Goal: Task Accomplishment & Management: Complete application form

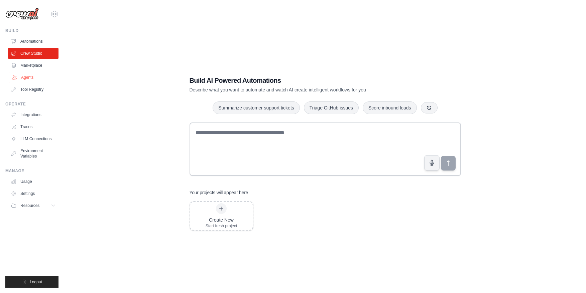
click at [33, 79] on link "Agents" at bounding box center [34, 77] width 50 height 11
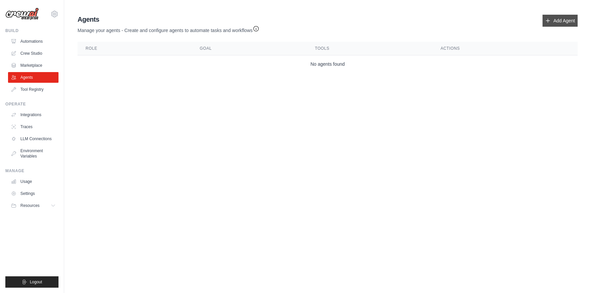
click at [559, 21] on link "Add Agent" at bounding box center [559, 21] width 35 height 12
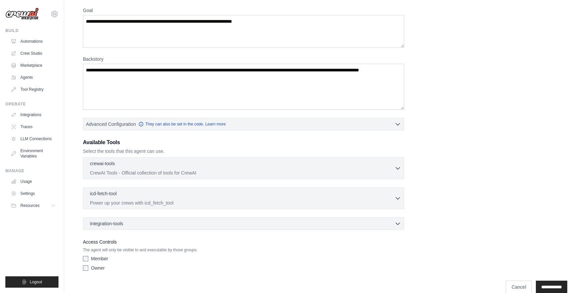
scroll to position [65, 0]
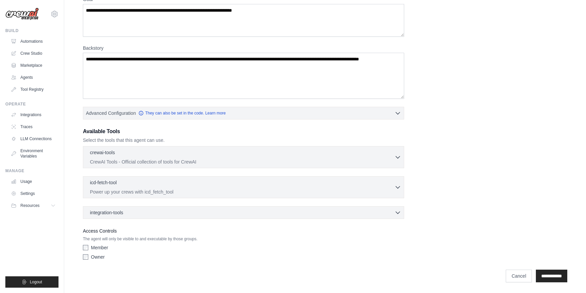
click at [100, 258] on label "Owner" at bounding box center [98, 257] width 14 height 7
click at [89, 249] on div "Member" at bounding box center [243, 248] width 321 height 7
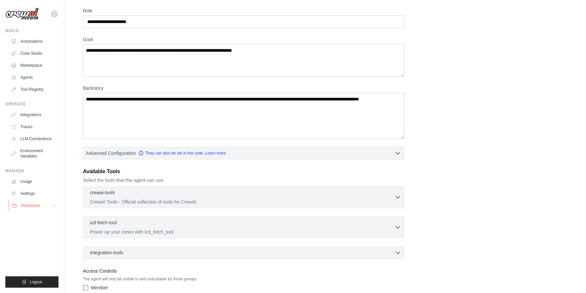
click at [55, 206] on icon at bounding box center [53, 205] width 5 height 5
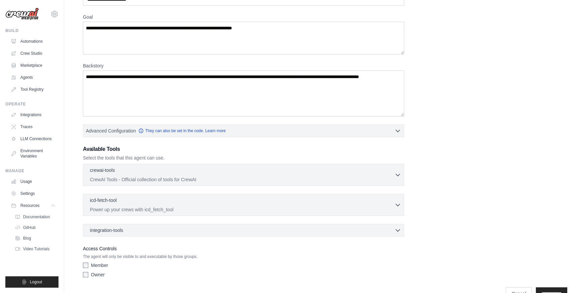
scroll to position [65, 0]
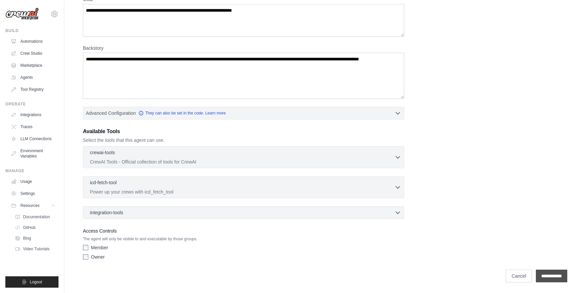
click at [541, 277] on input "**********" at bounding box center [551, 276] width 31 height 13
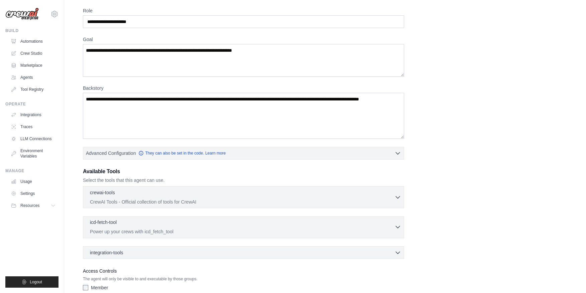
scroll to position [36, 0]
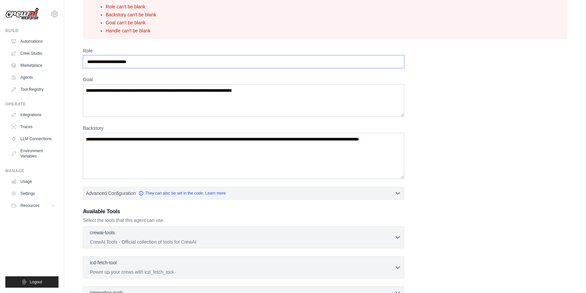
click at [148, 62] on input "Role" at bounding box center [243, 61] width 321 height 13
click at [149, 104] on textarea "Goal" at bounding box center [243, 100] width 321 height 33
click at [153, 147] on textarea "Backstory" at bounding box center [243, 156] width 321 height 46
click at [135, 60] on input "Role" at bounding box center [243, 61] width 321 height 13
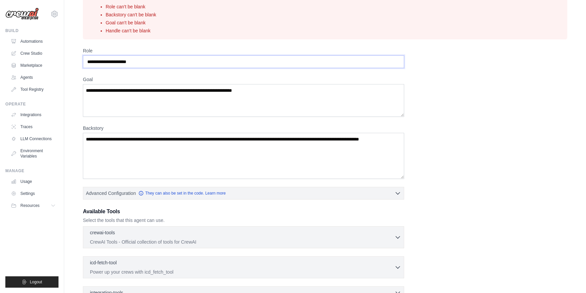
click at [131, 62] on input "Role" at bounding box center [243, 61] width 321 height 13
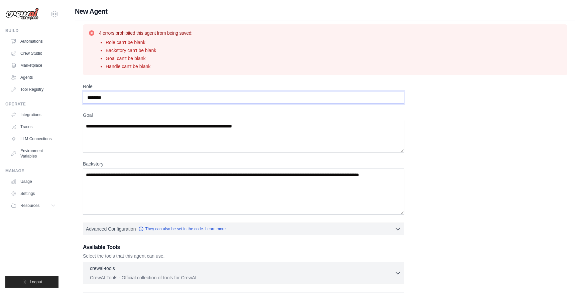
type input "********"
click at [216, 127] on textarea "Goal" at bounding box center [243, 136] width 321 height 33
drag, startPoint x: 135, startPoint y: 124, endPoint x: 242, endPoint y: 122, distance: 107.3
click at [242, 122] on textarea "Goal" at bounding box center [243, 136] width 321 height 33
type textarea "**********"
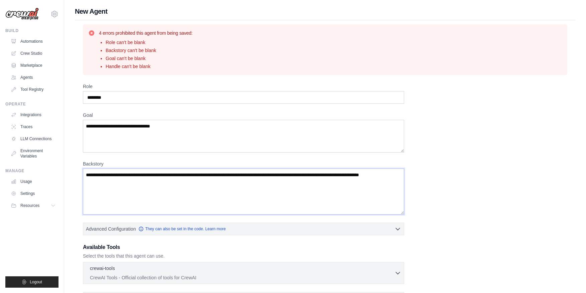
click at [169, 177] on textarea "Backstory" at bounding box center [243, 192] width 321 height 46
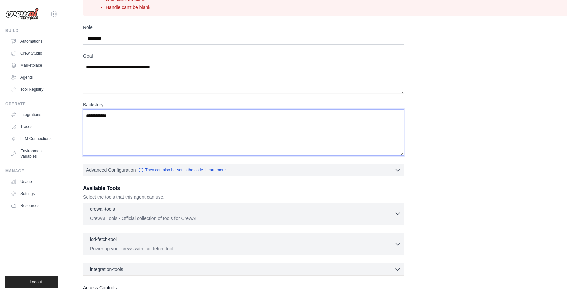
scroll to position [116, 0]
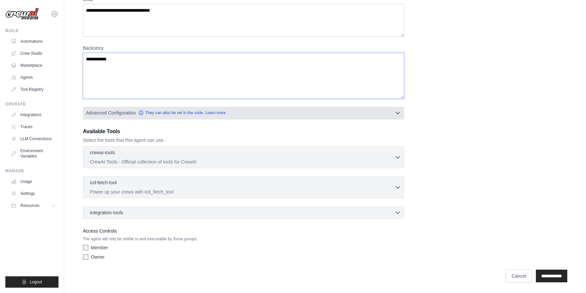
type textarea "**********"
click at [398, 112] on icon "button" at bounding box center [397, 113] width 7 height 7
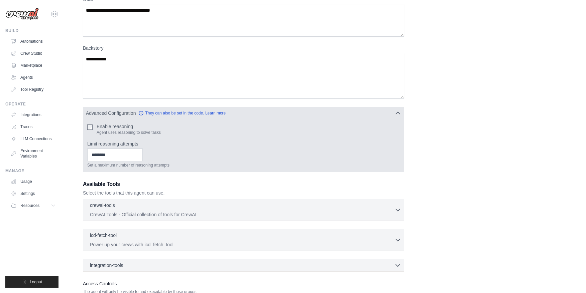
click at [124, 127] on label "Enable reasoning" at bounding box center [129, 126] width 64 height 7
click at [143, 157] on input "Limit reasoning attempts" at bounding box center [114, 155] width 55 height 13
click at [143, 157] on input "*" at bounding box center [114, 155] width 55 height 13
click at [143, 153] on input "*" at bounding box center [114, 155] width 55 height 13
type input "*"
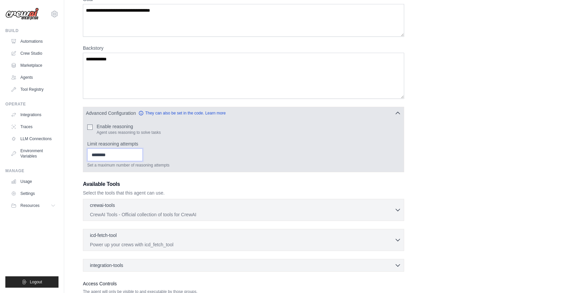
click at [143, 157] on input "*" at bounding box center [114, 155] width 55 height 13
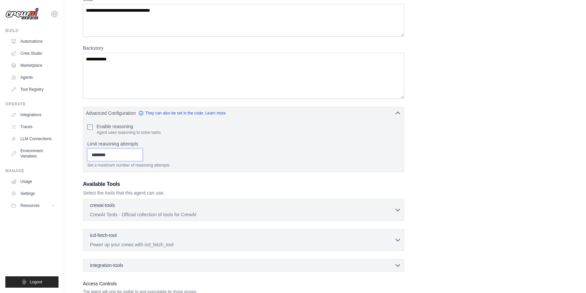
scroll to position [169, 0]
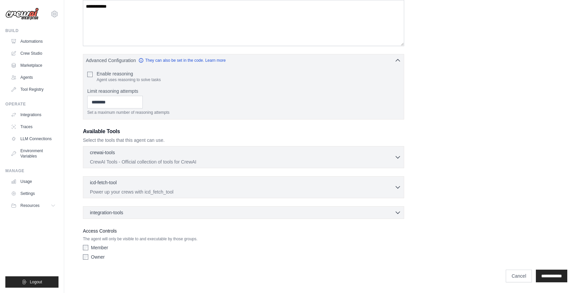
click at [473, 131] on div "**********" at bounding box center [325, 88] width 484 height 349
click at [396, 158] on icon "button" at bounding box center [397, 157] width 7 height 7
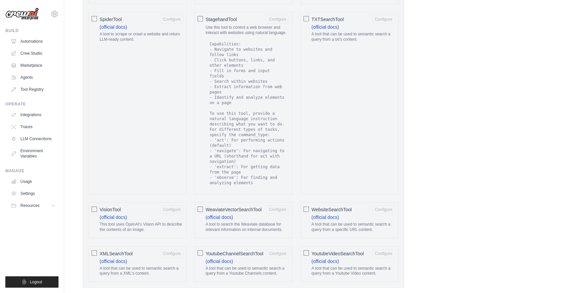
scroll to position [1331, 0]
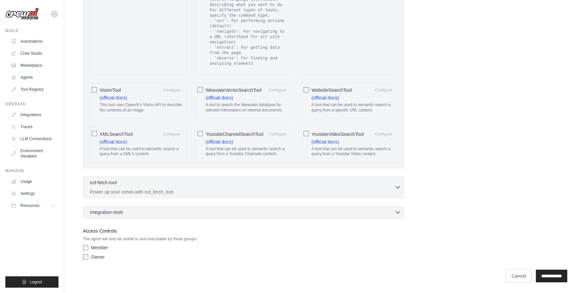
click at [187, 212] on div "integration-tools 0 selected" at bounding box center [245, 212] width 311 height 7
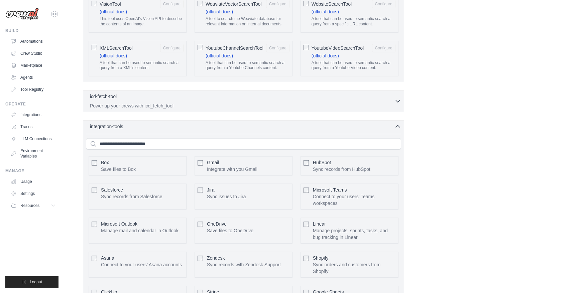
scroll to position [1371, 0]
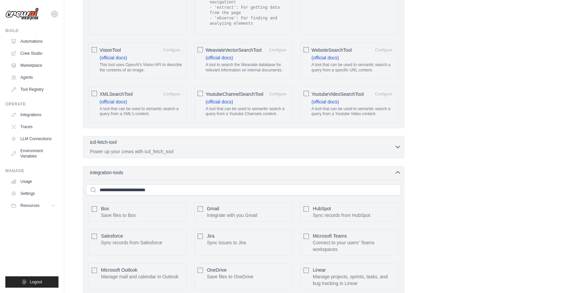
click at [398, 145] on icon "button" at bounding box center [397, 147] width 7 height 7
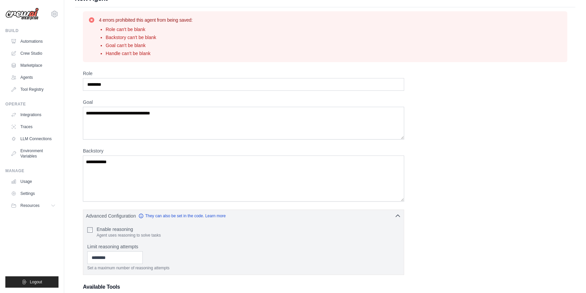
scroll to position [0, 0]
